Goal: Task Accomplishment & Management: Use online tool/utility

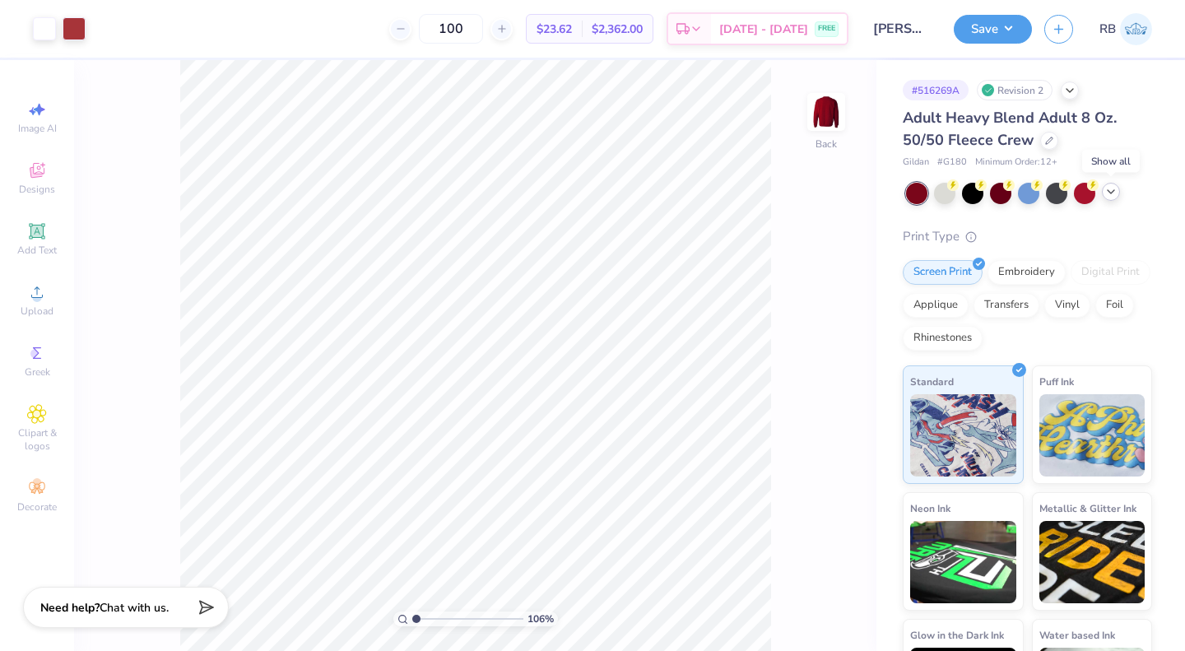
click at [1118, 192] on div at bounding box center [1110, 192] width 18 height 18
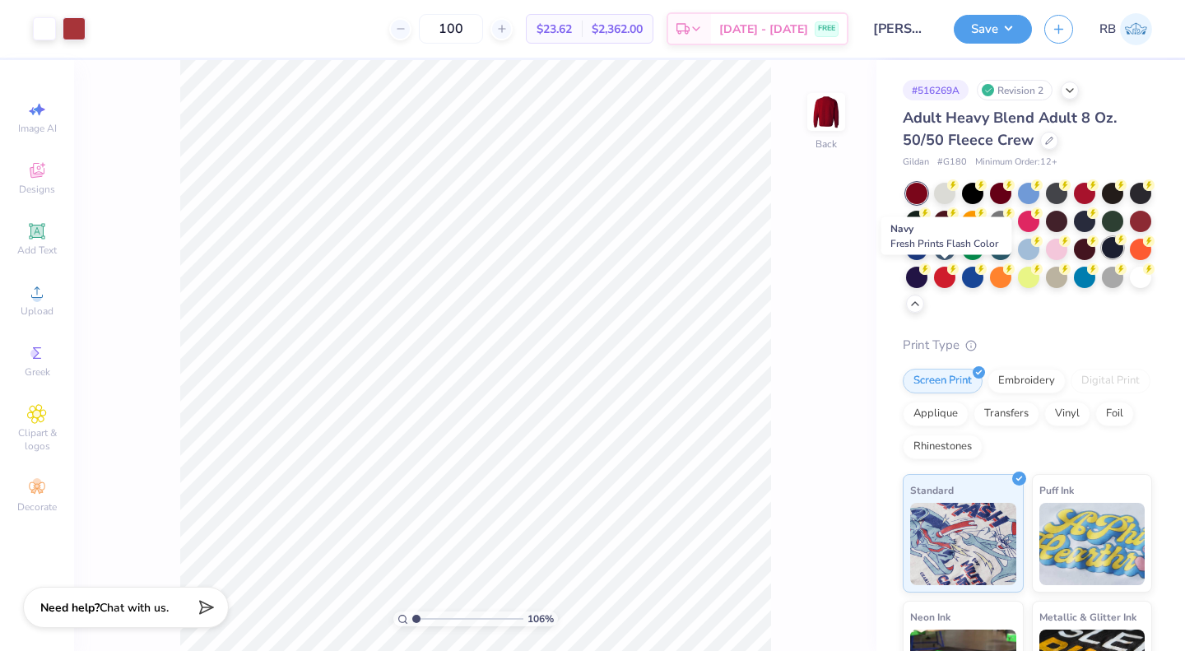
click at [1101, 258] on div at bounding box center [1111, 247] width 21 height 21
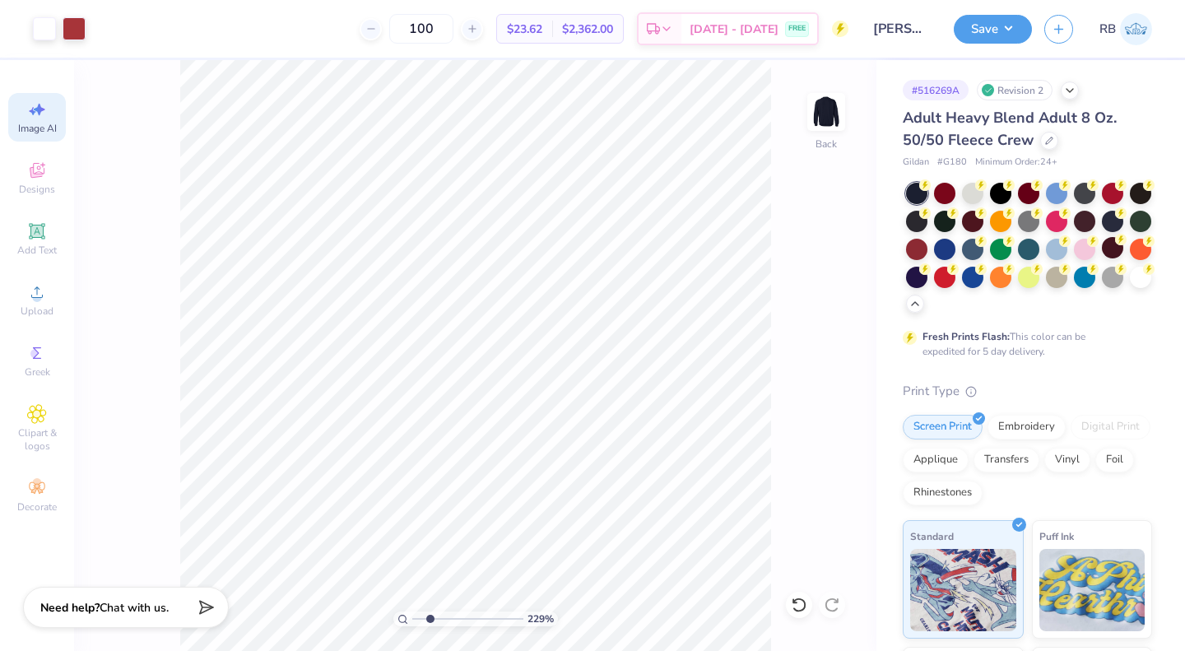
click at [30, 105] on icon at bounding box center [37, 110] width 20 height 20
type input "2.2925604269534"
select select "4"
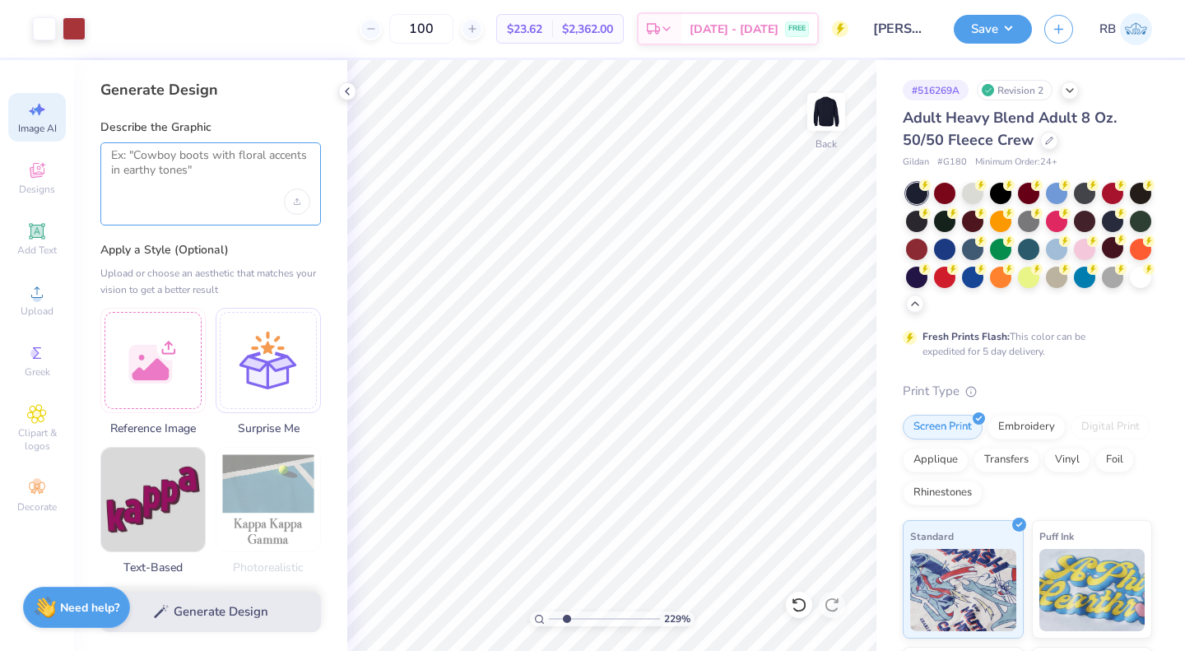
click at [182, 183] on textarea at bounding box center [210, 168] width 199 height 41
click at [893, 489] on div "Art colors 100 $23.62 Per Item $2,362.00 Total Est. Delivery [DATE] - [DATE] FR…" at bounding box center [592, 325] width 1185 height 651
click at [891, 521] on div "Art colors 100 $23.62 Per Item $2,362.00 Total Est. Delivery [DATE] - [DATE] FR…" at bounding box center [592, 325] width 1185 height 651
type input "2.2925604269534"
click at [151, 179] on textarea at bounding box center [210, 168] width 199 height 41
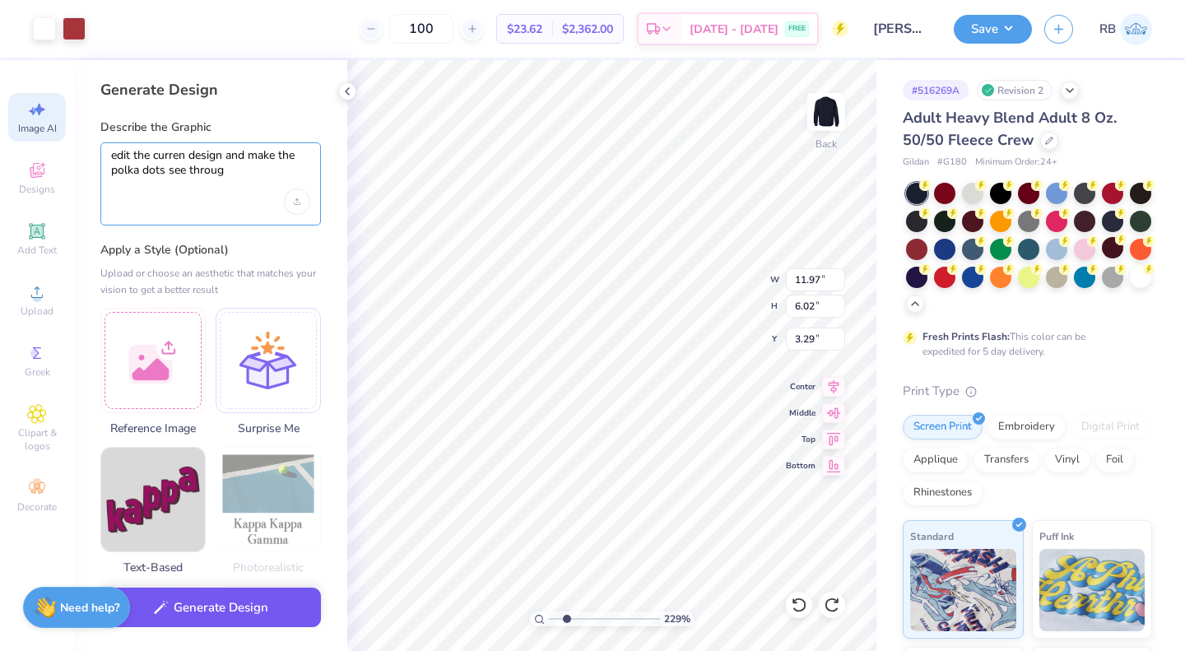
type textarea "edit the curren design and make the polka dots see throug"
click at [233, 608] on button "Generate Design" at bounding box center [210, 607] width 220 height 40
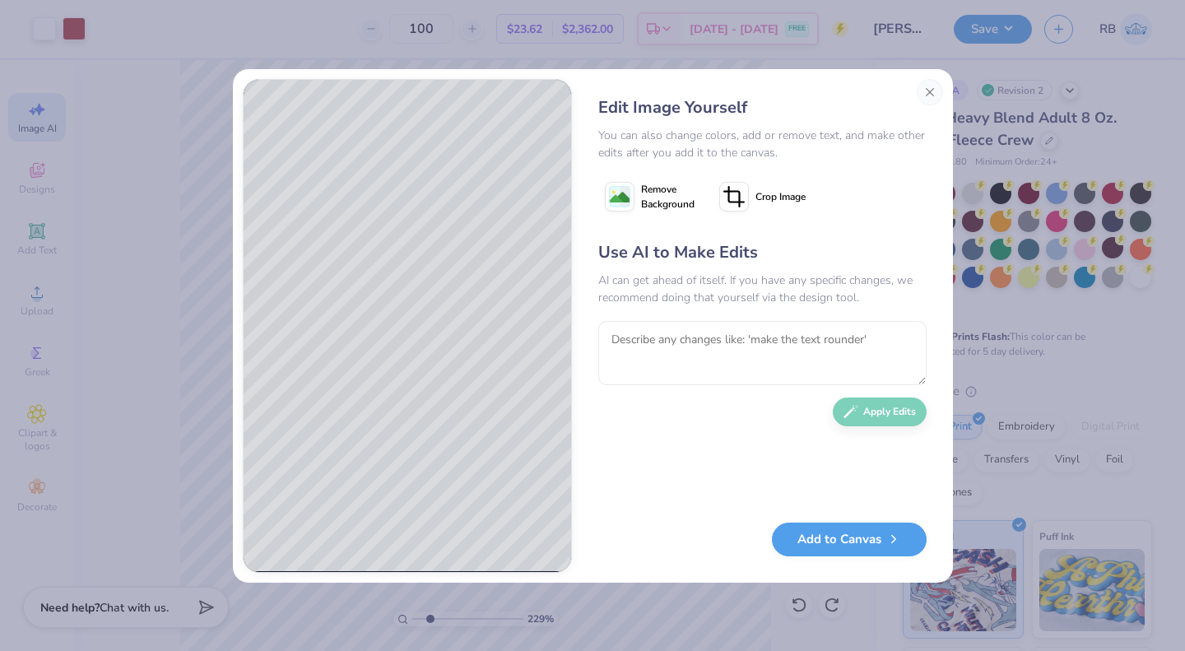
click at [944, 91] on div "Edit Image Yourself You can also change colors, add or remove text, and make ot…" at bounding box center [593, 325] width 720 height 513
click at [920, 88] on button "Close" at bounding box center [929, 92] width 26 height 26
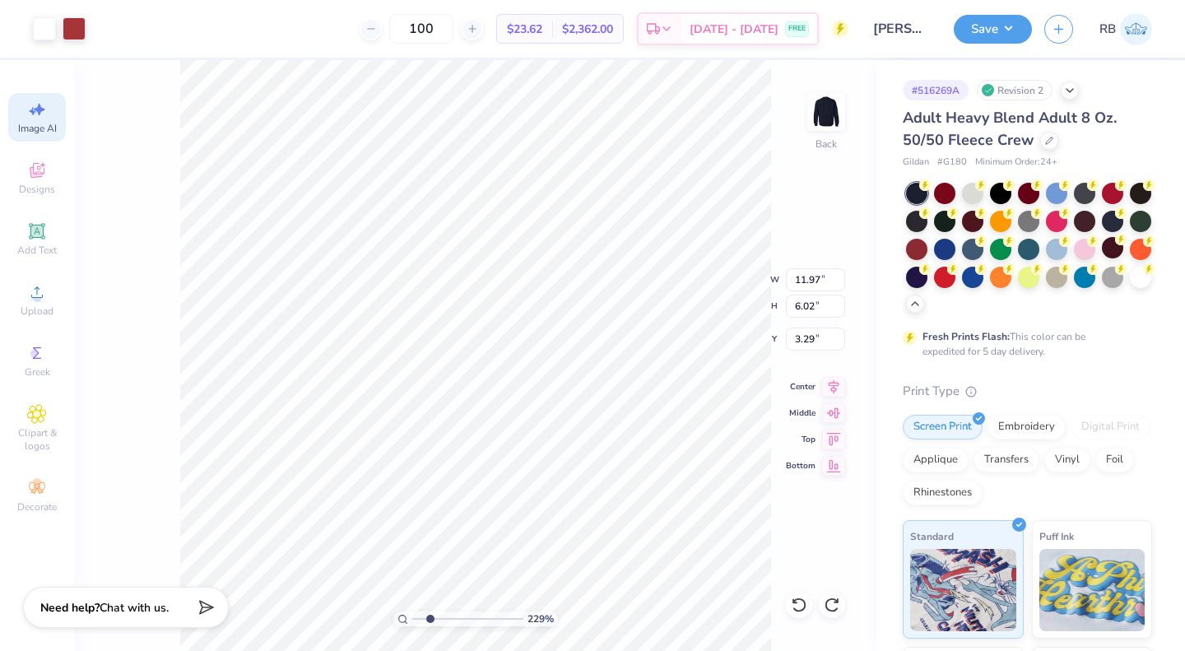
scroll to position [0, 37]
click at [35, 114] on icon at bounding box center [37, 110] width 20 height 20
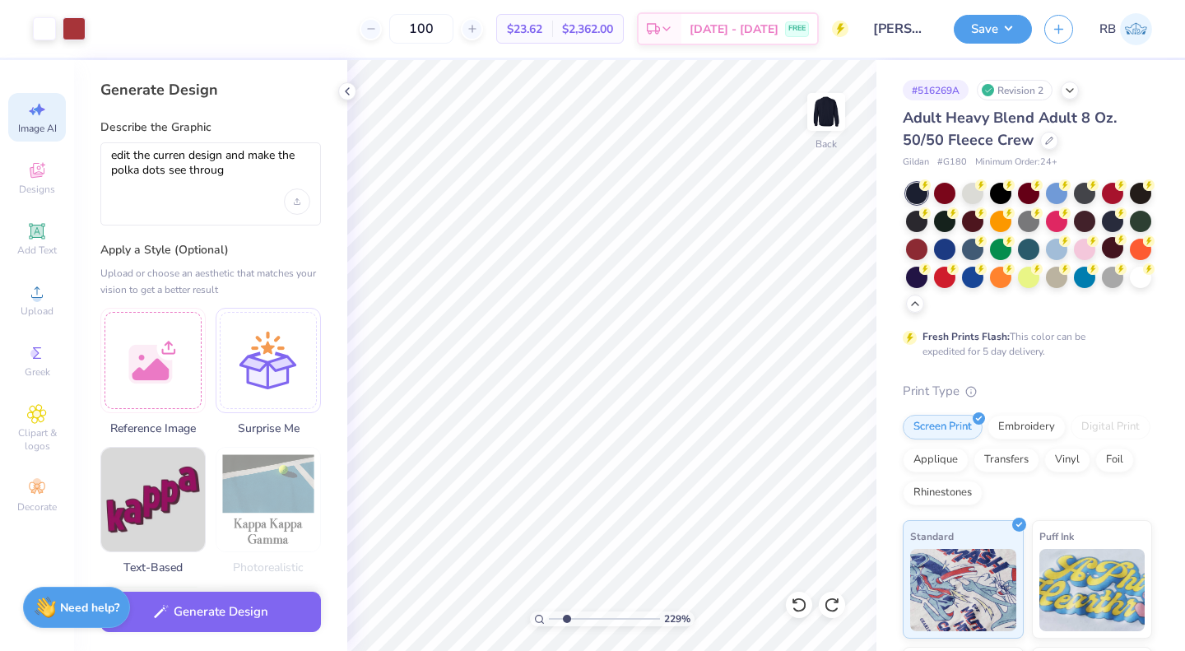
scroll to position [0, 0]
click at [160, 372] on div at bounding box center [152, 357] width 105 height 105
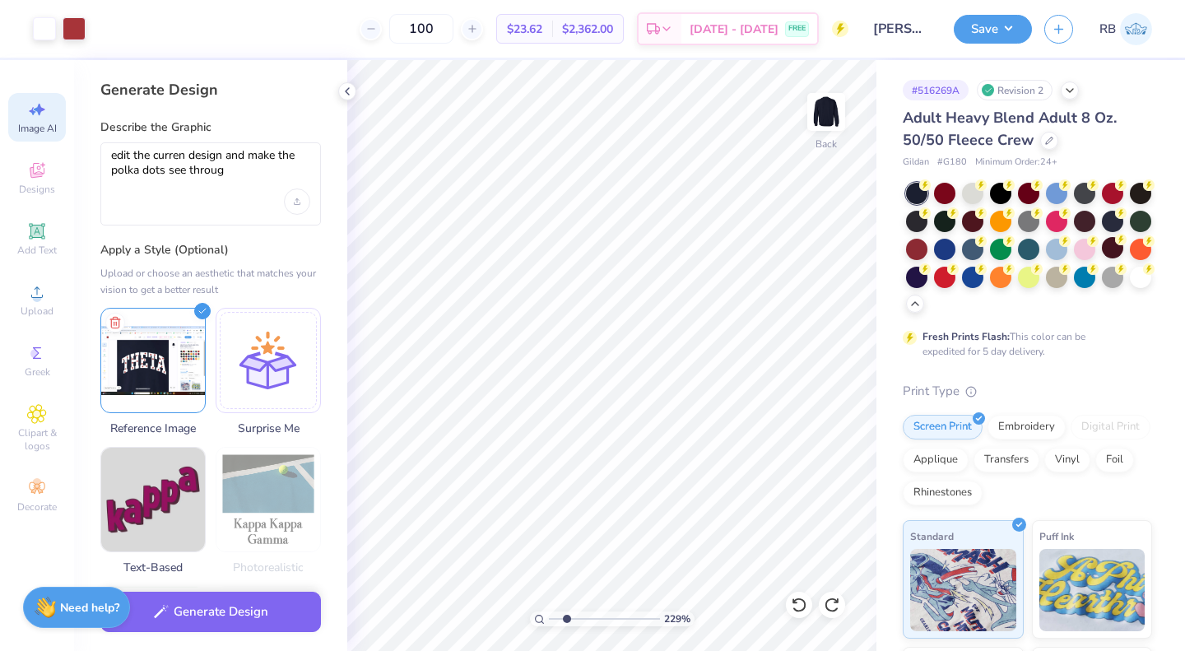
type input "2.2925604269534"
